Goal: Task Accomplishment & Management: Use online tool/utility

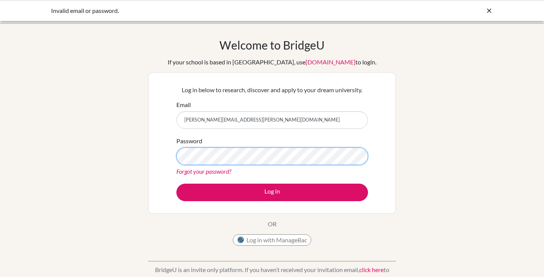
click at [176, 184] on button "Log in" at bounding box center [272, 193] width 192 height 18
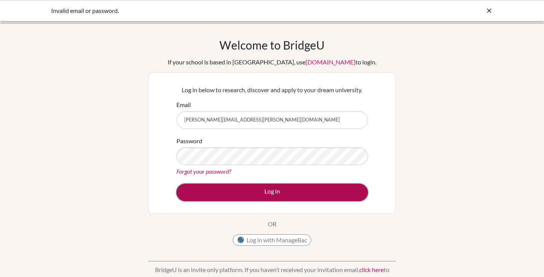
click at [263, 191] on button "Log in" at bounding box center [272, 193] width 192 height 18
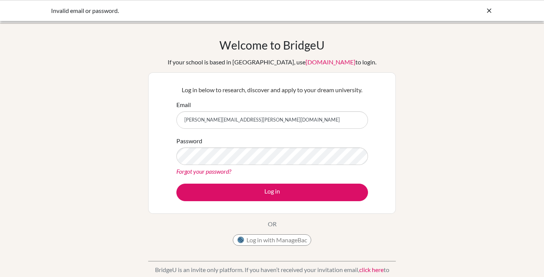
click at [245, 121] on input "[PERSON_NAME][EMAIL_ADDRESS][PERSON_NAME][DOMAIN_NAME]" at bounding box center [272, 120] width 192 height 18
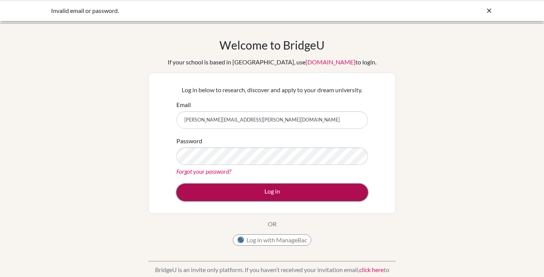
click at [242, 193] on button "Log in" at bounding box center [272, 193] width 192 height 18
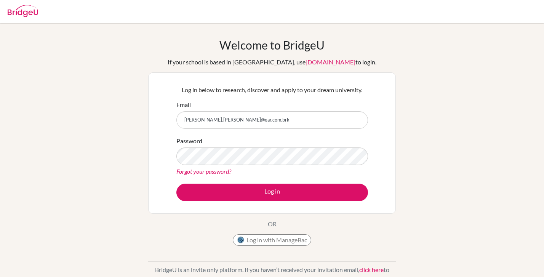
type input "[PERSON_NAME][EMAIL_ADDRESS][PERSON_NAME][DOMAIN_NAME]"
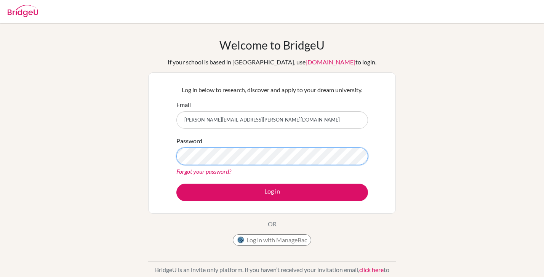
click at [176, 184] on button "Log in" at bounding box center [272, 193] width 192 height 18
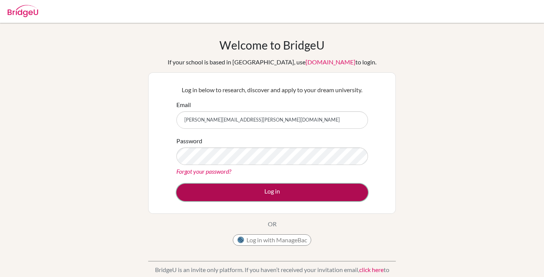
click at [268, 190] on button "Log in" at bounding box center [272, 193] width 192 height 18
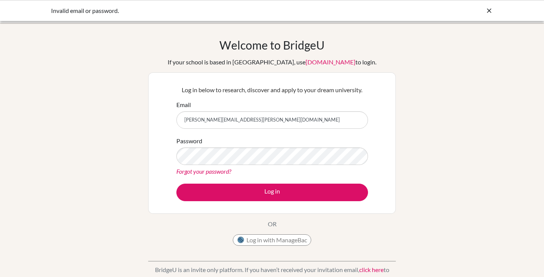
click at [490, 10] on icon at bounding box center [490, 11] width 8 height 8
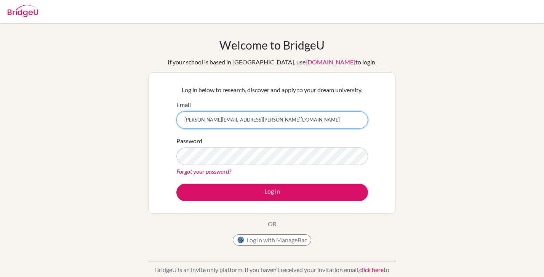
click at [261, 120] on input "[PERSON_NAME][EMAIL_ADDRESS][PERSON_NAME][DOMAIN_NAME]" at bounding box center [272, 120] width 192 height 18
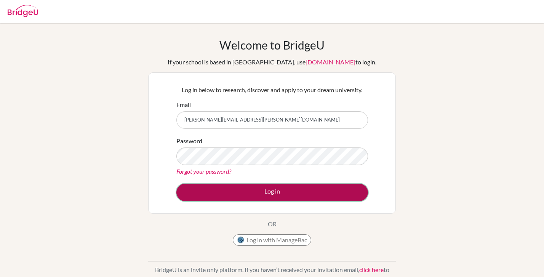
click at [335, 192] on button "Log in" at bounding box center [272, 193] width 192 height 18
click at [319, 191] on button "Log in" at bounding box center [272, 193] width 192 height 18
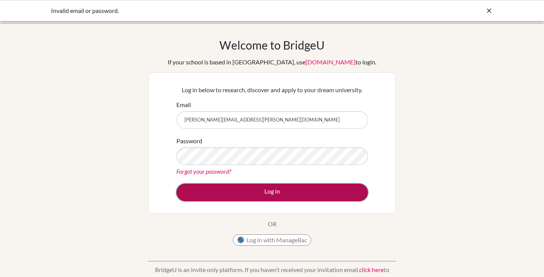
click at [204, 189] on button "Log in" at bounding box center [272, 193] width 192 height 18
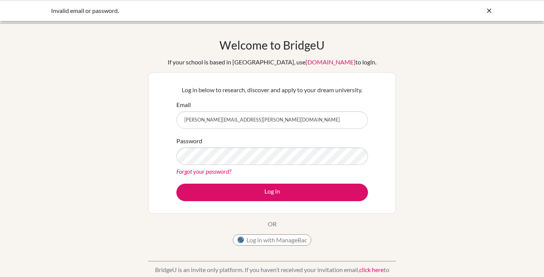
click at [210, 170] on link "Forgot your password?" at bounding box center [203, 171] width 55 height 7
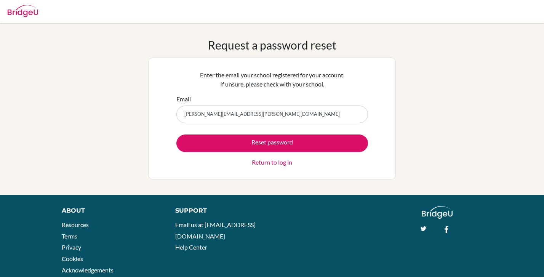
type input "[PERSON_NAME][EMAIL_ADDRESS][PERSON_NAME][DOMAIN_NAME]"
click at [176, 135] on button "Reset password" at bounding box center [272, 144] width 192 height 18
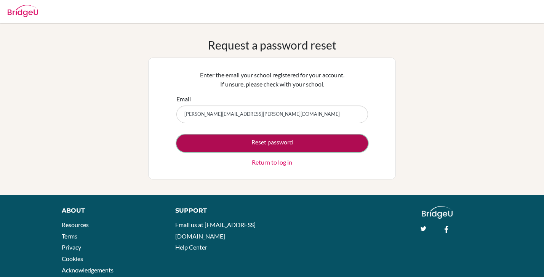
click at [196, 140] on button "Reset password" at bounding box center [272, 144] width 192 height 18
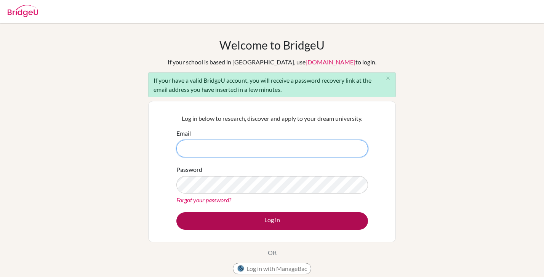
type input "[PERSON_NAME][EMAIL_ADDRESS][PERSON_NAME][DOMAIN_NAME]"
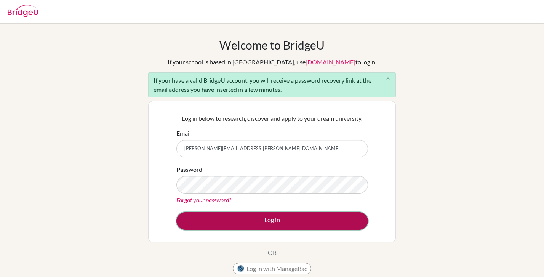
click at [282, 225] on button "Log in" at bounding box center [272, 221] width 192 height 18
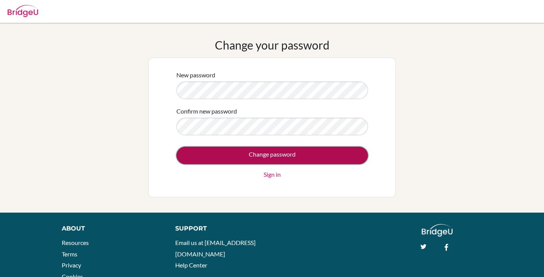
click at [201, 156] on input "Change password" at bounding box center [272, 156] width 192 height 18
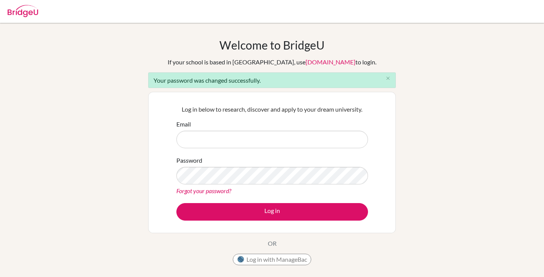
type input "[PERSON_NAME][EMAIL_ADDRESS][PERSON_NAME][DOMAIN_NAME]"
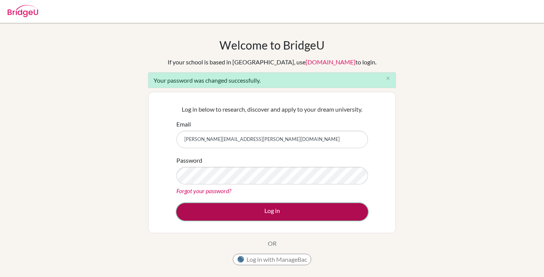
click at [309, 212] on button "Log in" at bounding box center [272, 212] width 192 height 18
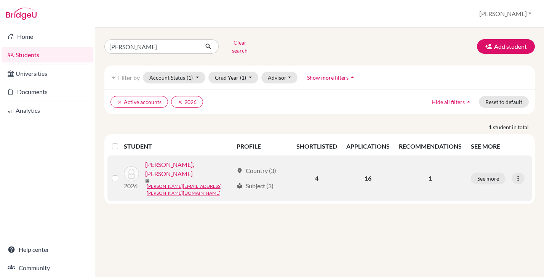
click at [167, 164] on link "[PERSON_NAME], [PERSON_NAME]" at bounding box center [189, 169] width 88 height 18
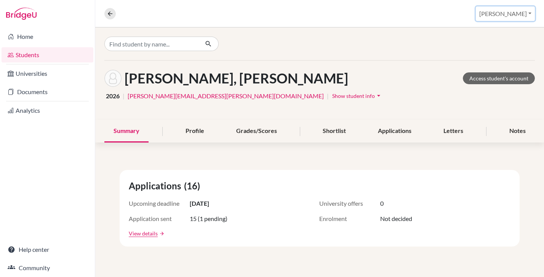
click at [528, 14] on button "[PERSON_NAME]" at bounding box center [505, 13] width 59 height 14
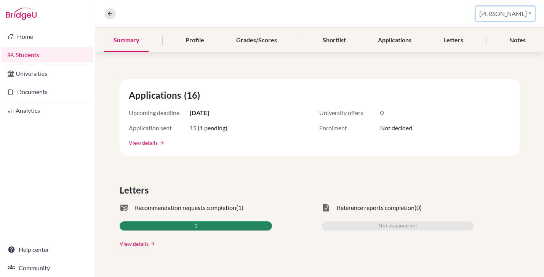
scroll to position [192, 0]
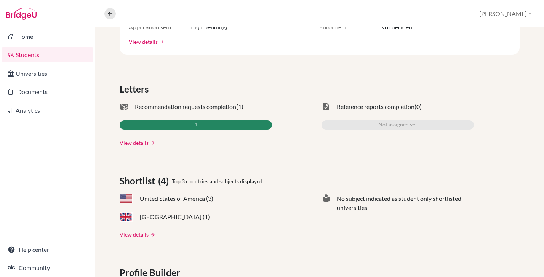
click at [128, 144] on link "View details" at bounding box center [134, 143] width 29 height 8
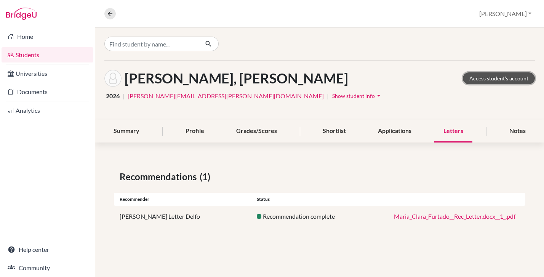
click at [493, 80] on link "Access student's account" at bounding box center [499, 78] width 72 height 12
